Goal: Information Seeking & Learning: Learn about a topic

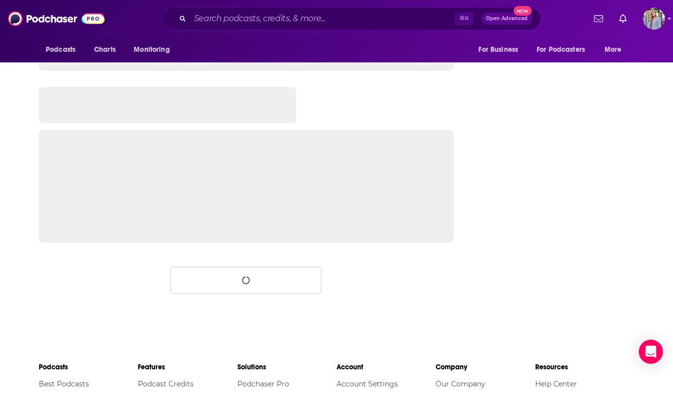
scroll to position [1613, 0]
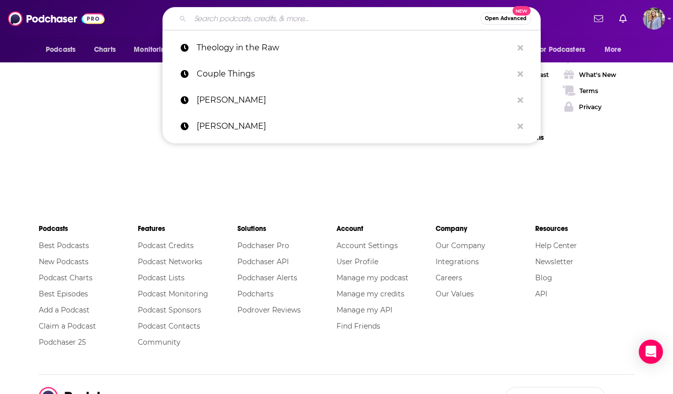
click at [210, 22] on input "Search podcasts, credits, & more..." at bounding box center [335, 19] width 290 height 16
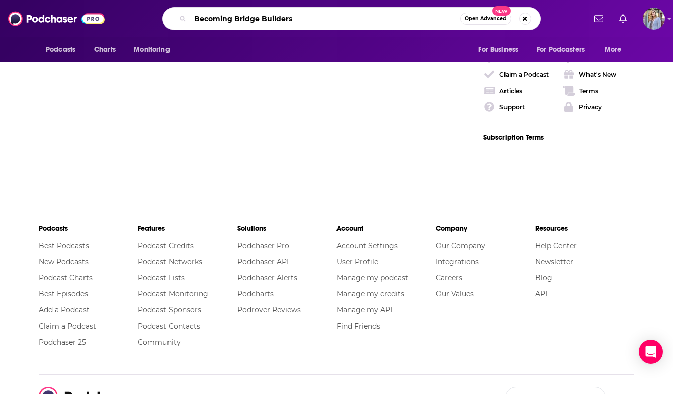
type input "Becoming Bridge Builders"
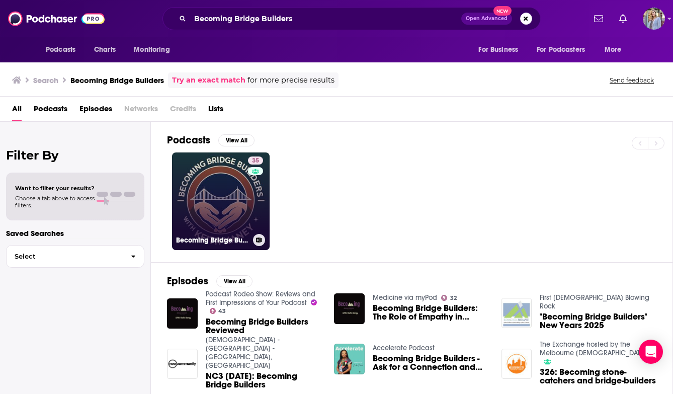
click at [224, 216] on link "35 Becoming Bridge Builders" at bounding box center [221, 201] width 98 height 98
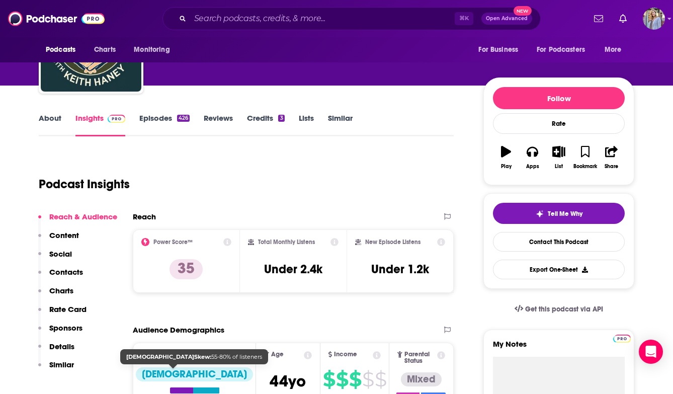
scroll to position [34, 0]
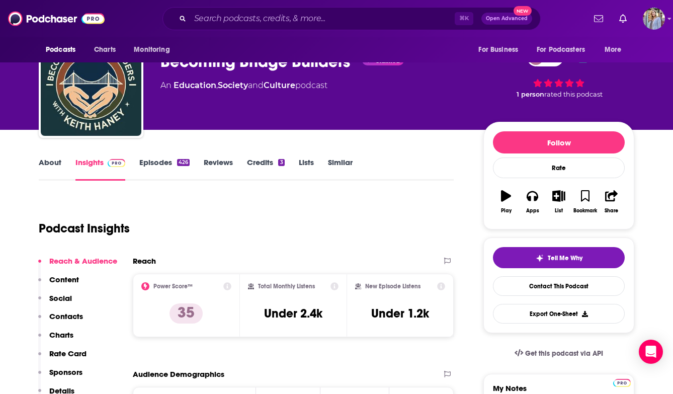
click at [51, 164] on link "About" at bounding box center [50, 168] width 23 height 23
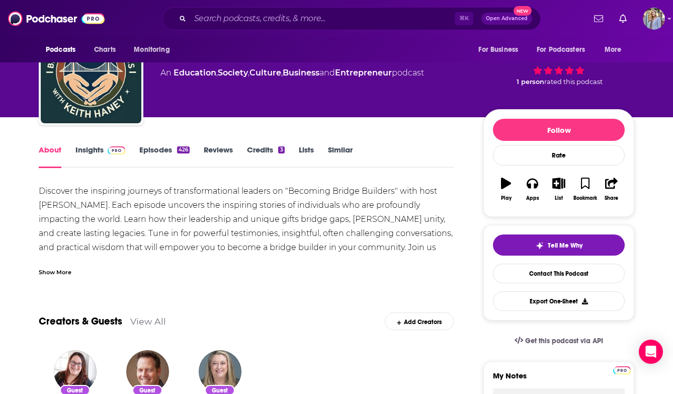
scroll to position [47, 0]
click at [91, 151] on link "Insights" at bounding box center [100, 156] width 50 height 23
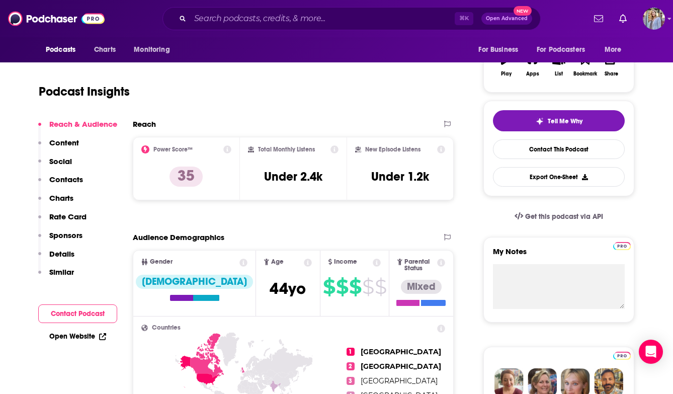
scroll to position [171, 0]
